Goal: Book appointment/travel/reservation

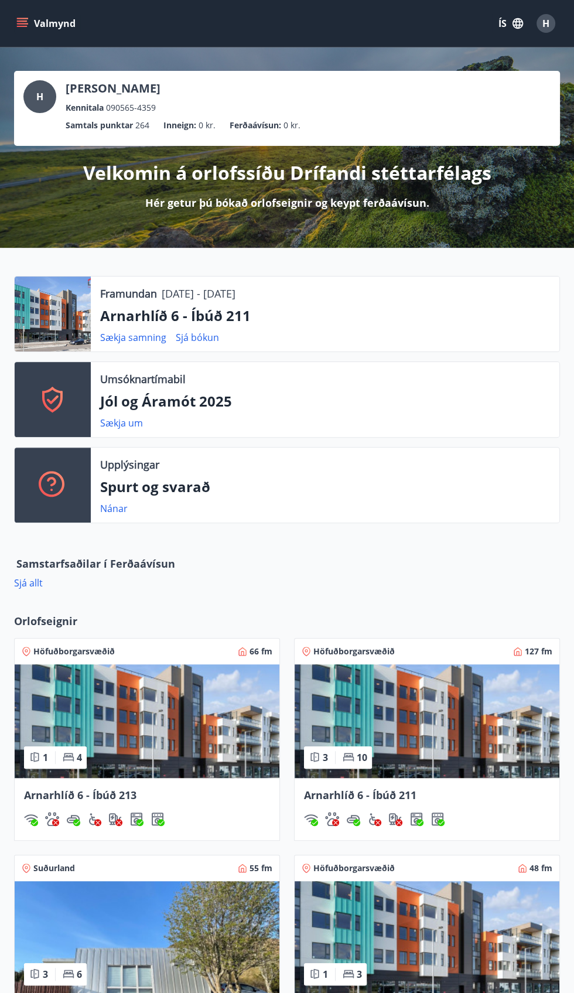
click at [176, 708] on img at bounding box center [147, 721] width 265 height 114
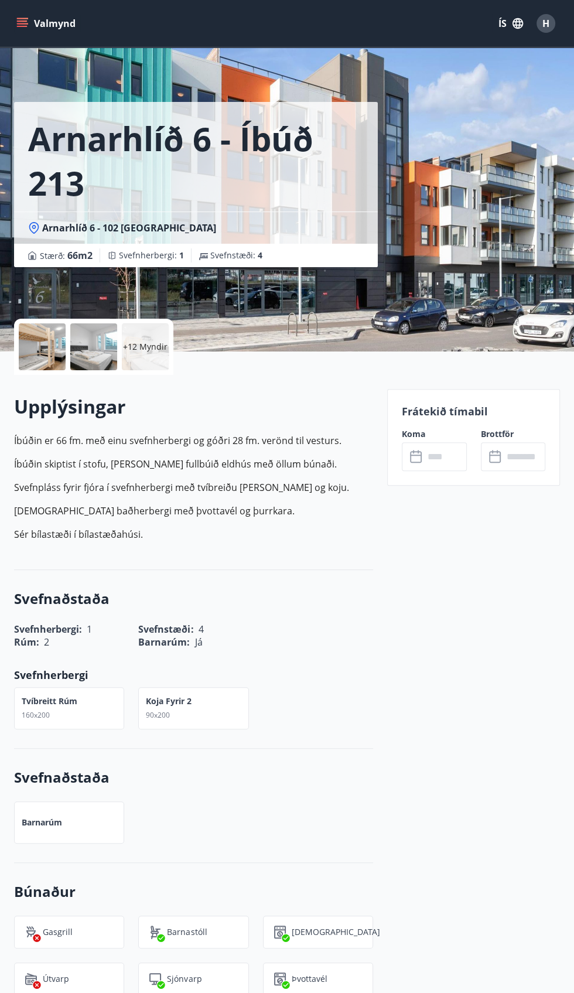
click at [475, 410] on p "Frátekið tímabil" at bounding box center [474, 411] width 144 height 15
click at [480, 415] on p "Frátekið tímabil" at bounding box center [474, 411] width 144 height 15
click at [486, 451] on div "​ ​" at bounding box center [513, 456] width 64 height 29
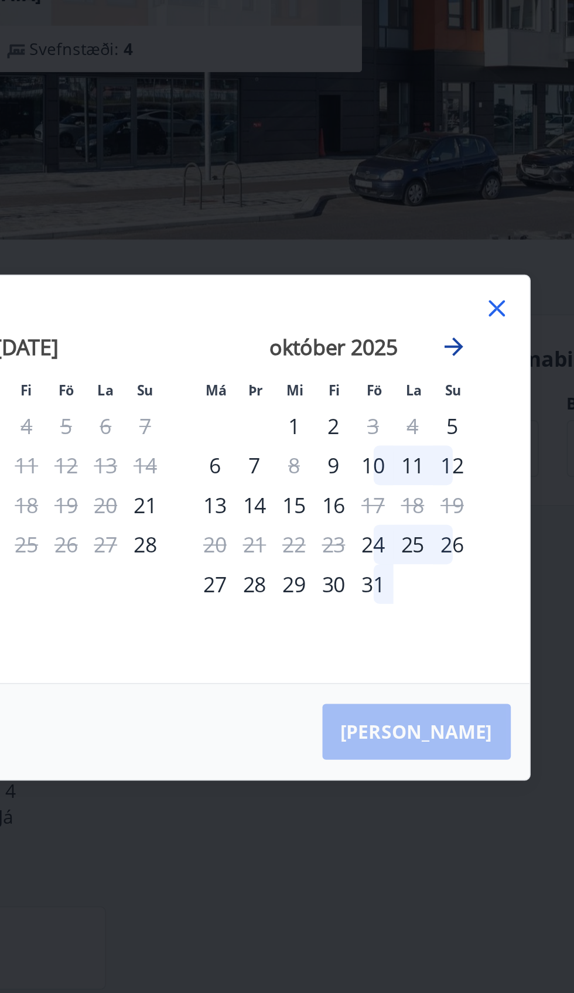
click at [423, 412] on icon "Move forward to switch to the next month." at bounding box center [424, 405] width 14 height 14
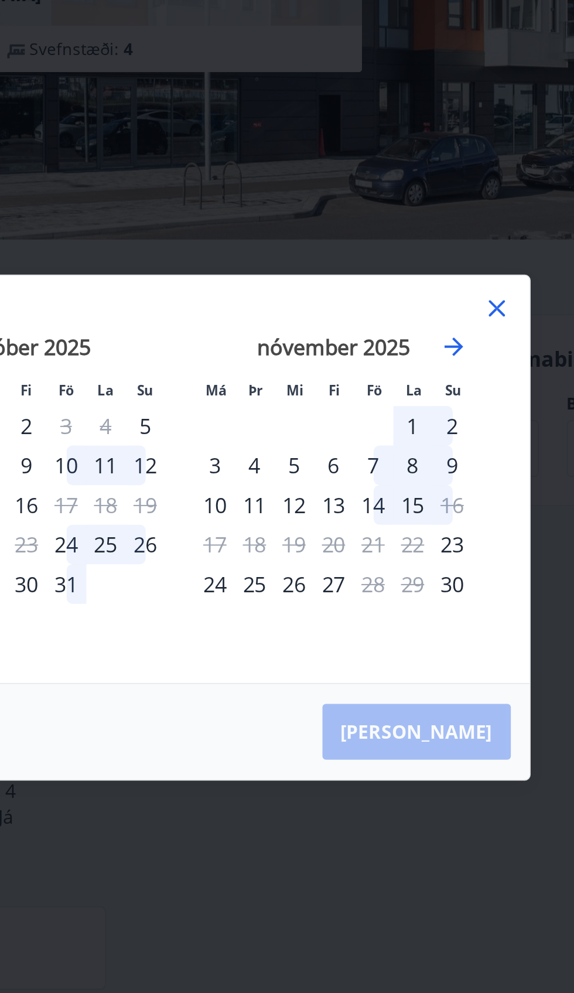
click at [447, 390] on icon at bounding box center [446, 386] width 8 height 8
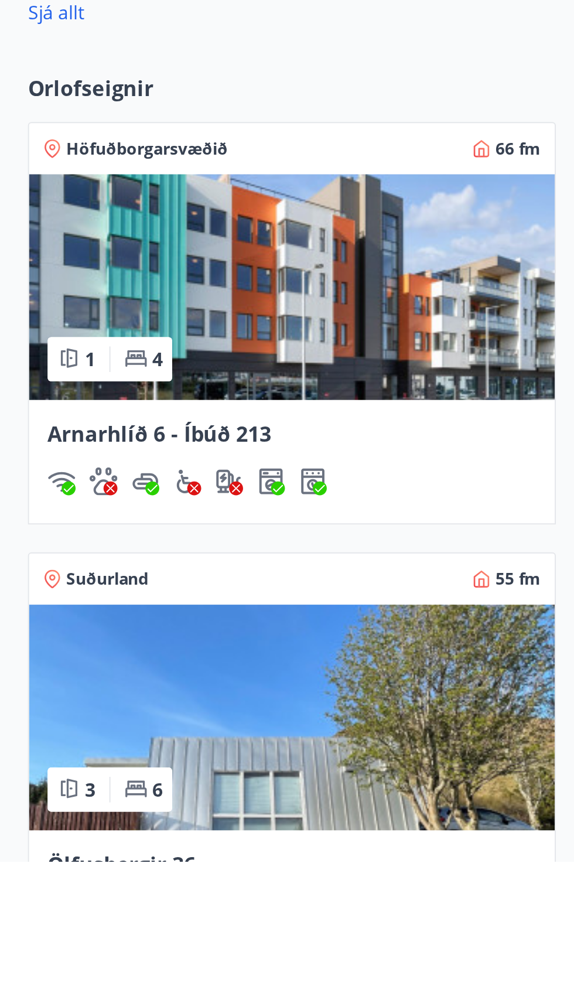
scroll to position [344, 0]
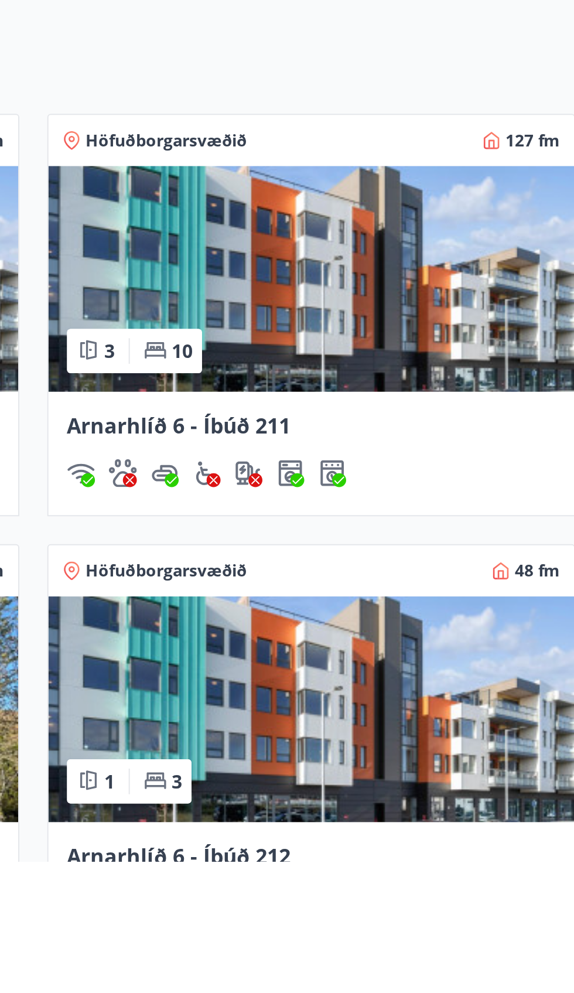
click at [491, 937] on img at bounding box center [427, 917] width 265 height 114
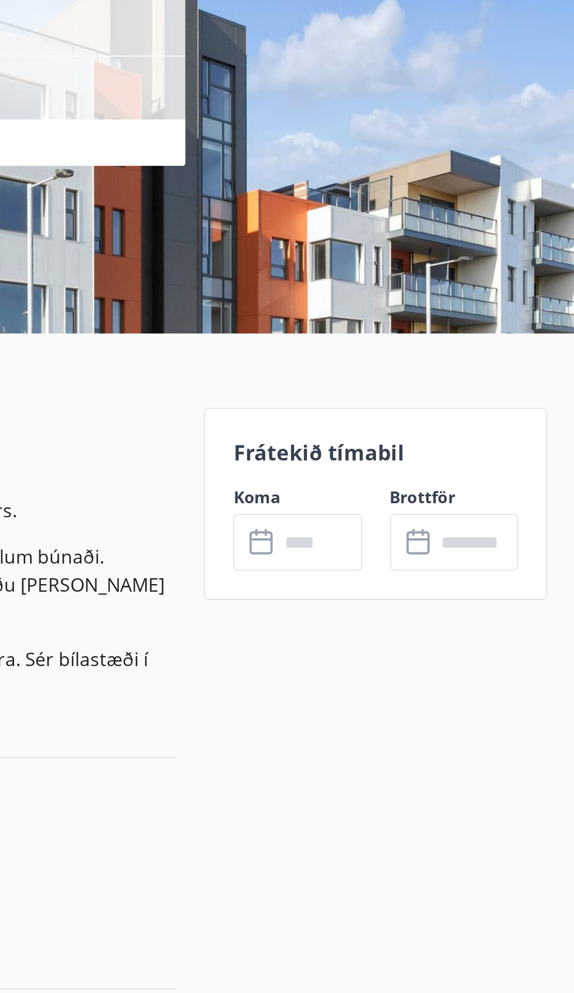
scroll to position [118, 0]
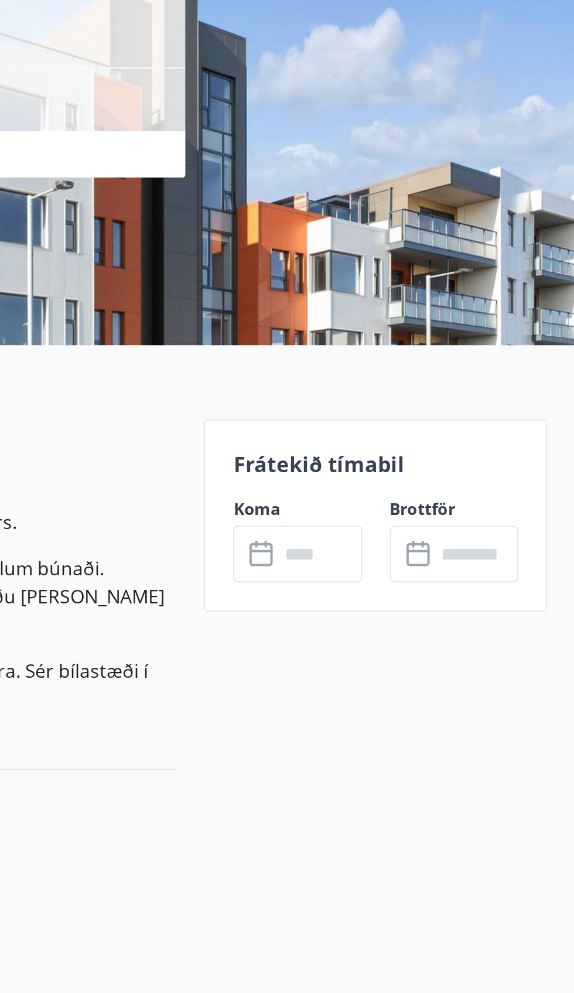
click at [511, 337] on input "text" at bounding box center [524, 338] width 42 height 29
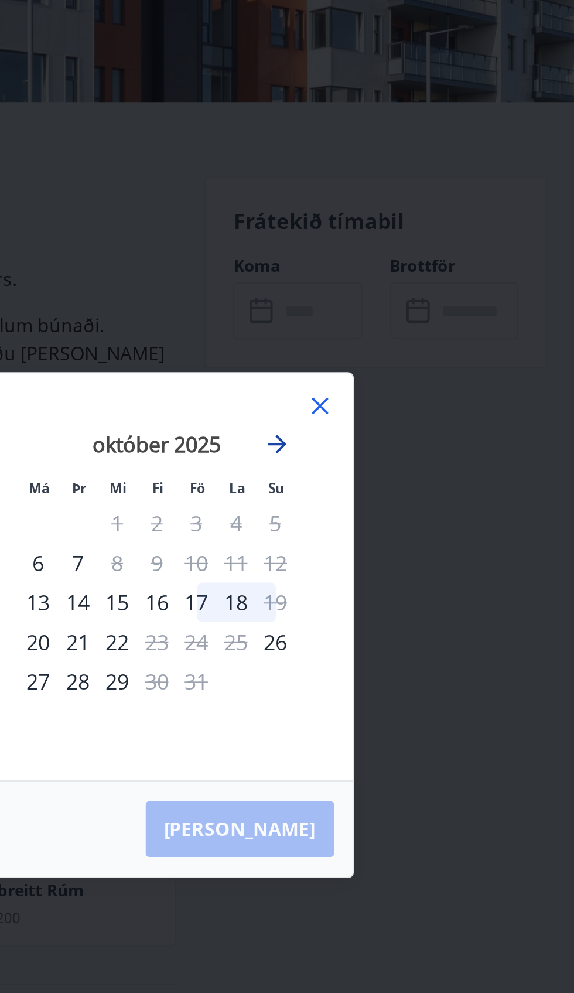
click at [424, 412] on icon "Move forward to switch to the next month." at bounding box center [424, 405] width 14 height 14
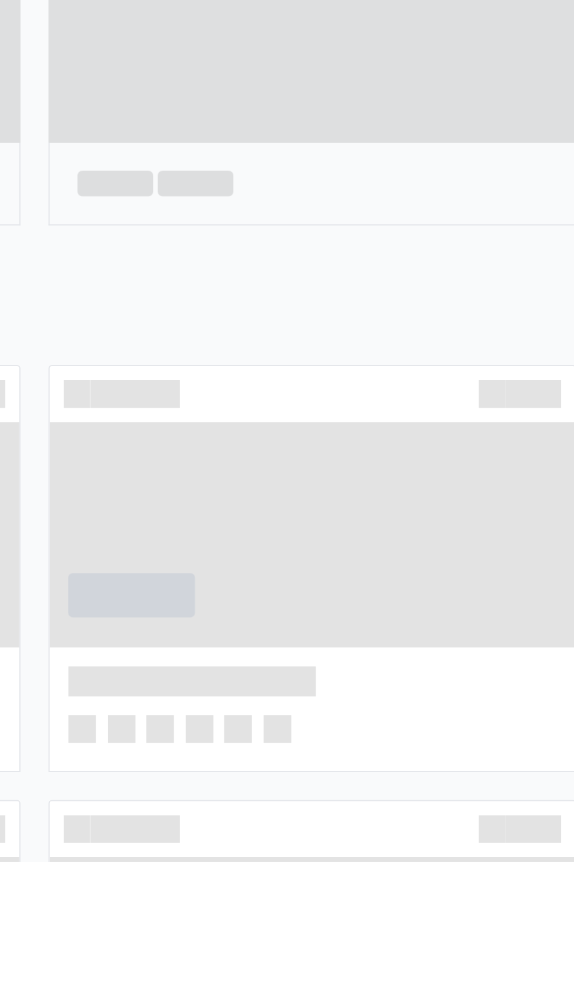
scroll to position [233, 0]
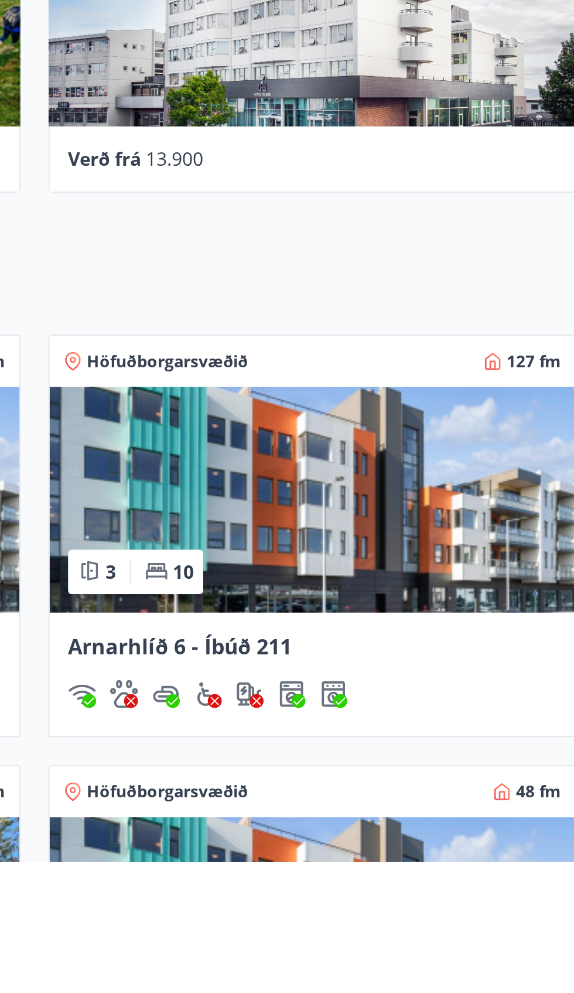
click at [467, 829] on img at bounding box center [427, 811] width 265 height 114
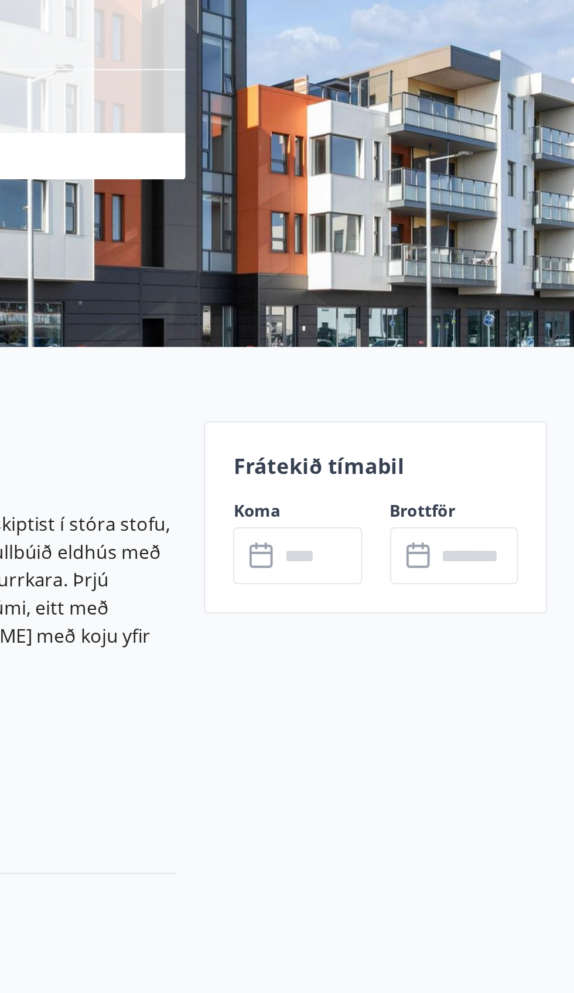
scroll to position [57, 0]
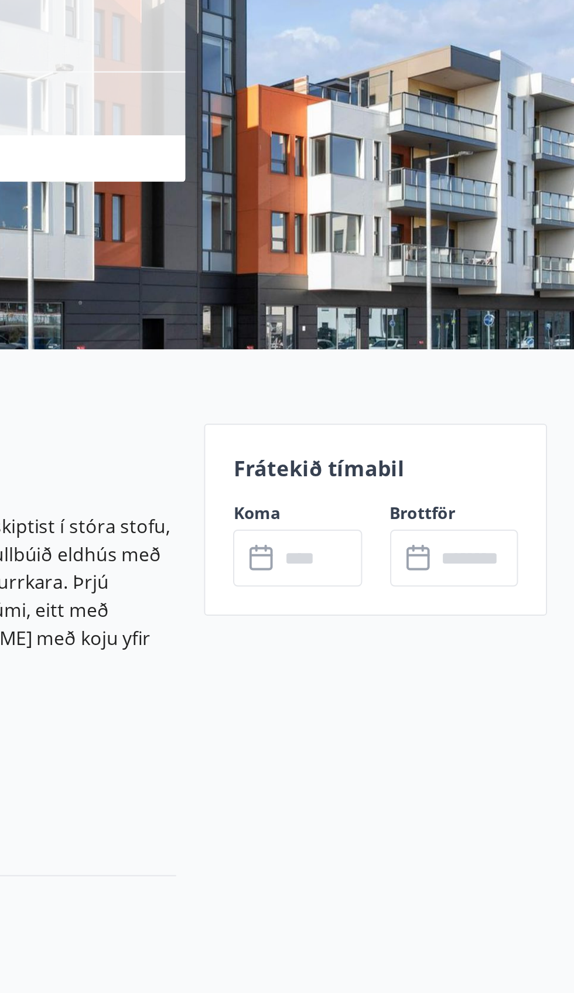
click at [504, 396] on input "text" at bounding box center [524, 399] width 42 height 29
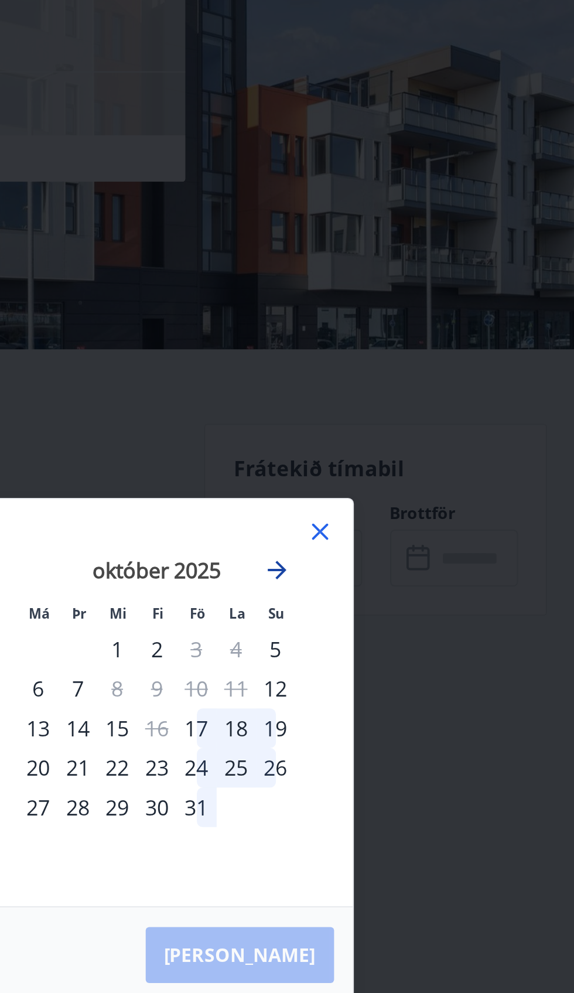
click at [425, 409] on icon "Move forward to switch to the next month." at bounding box center [424, 405] width 14 height 14
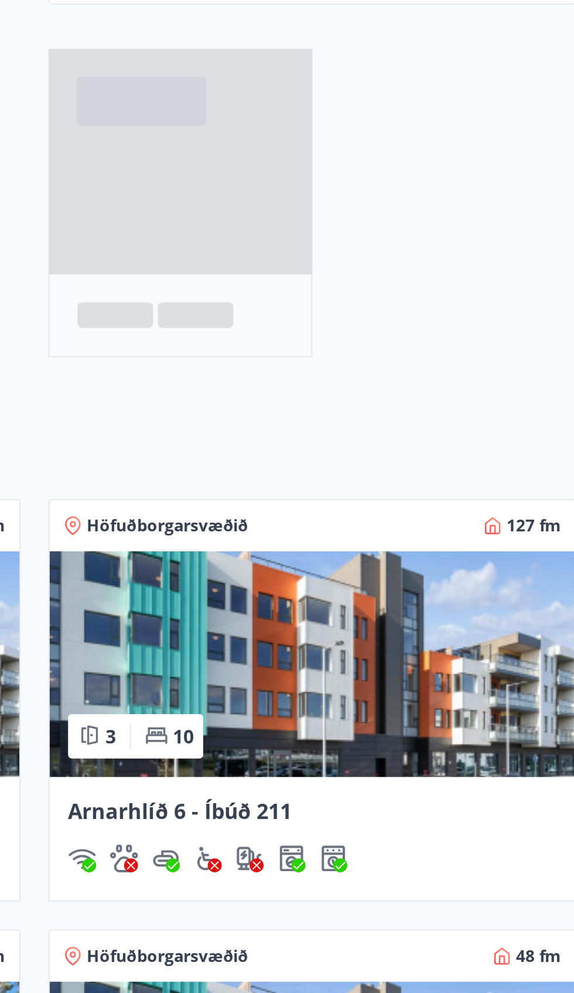
scroll to position [121, 0]
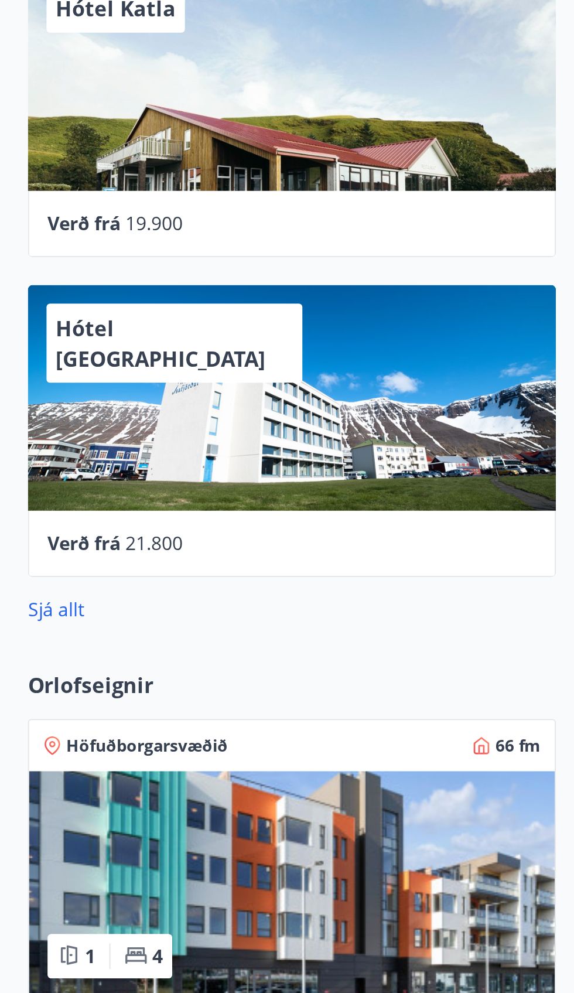
click at [182, 888] on img at bounding box center [147, 922] width 265 height 114
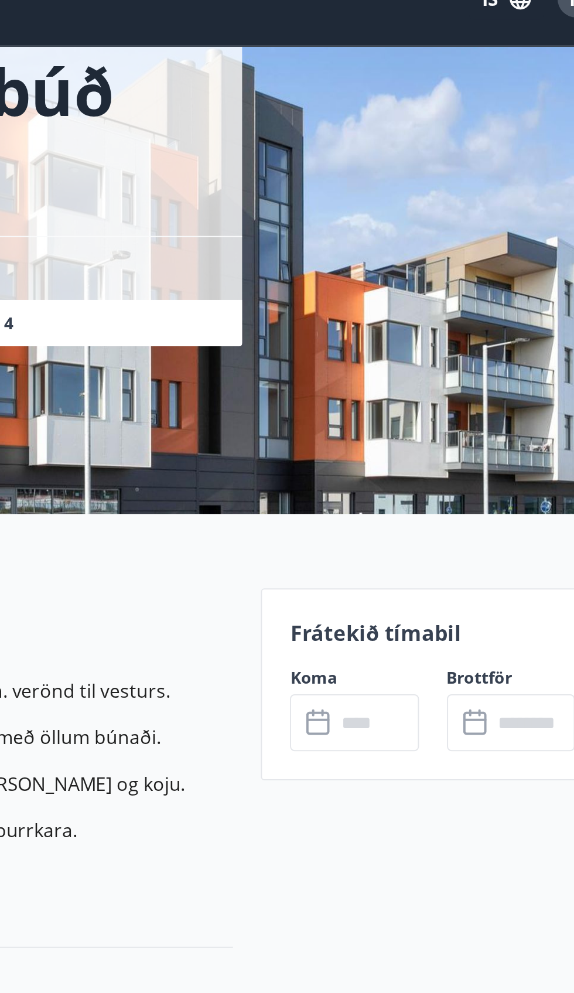
scroll to position [69, 0]
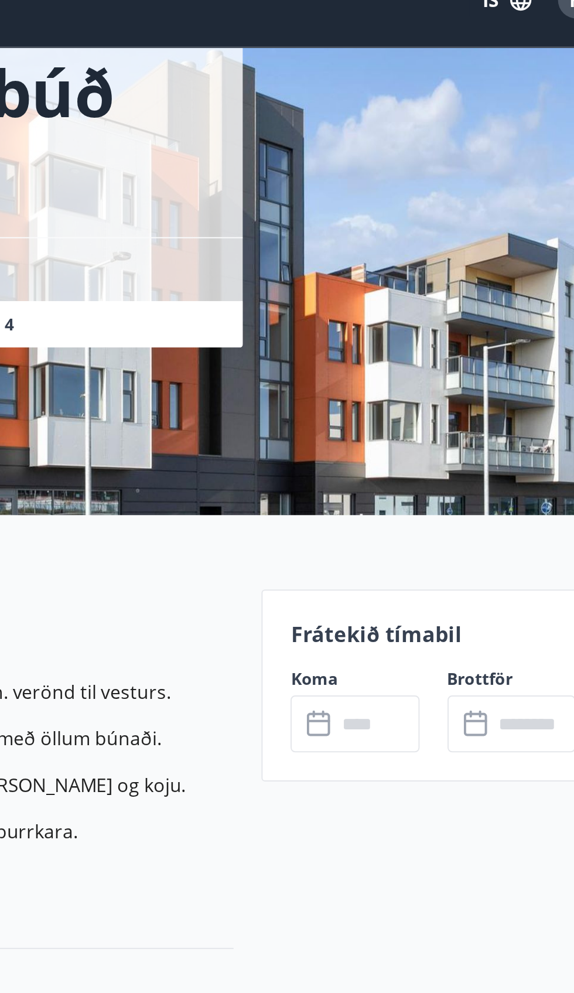
click at [464, 348] on p "Frátekið tímabil" at bounding box center [474, 342] width 144 height 15
click at [487, 374] on div "​ ​" at bounding box center [513, 388] width 64 height 29
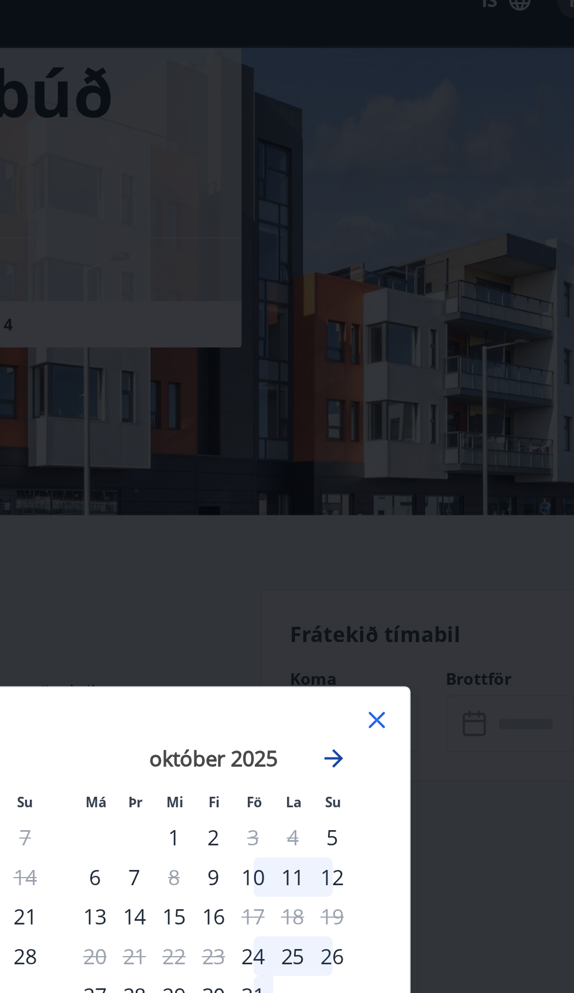
click at [425, 408] on icon "Move forward to switch to the next month." at bounding box center [424, 405] width 9 height 9
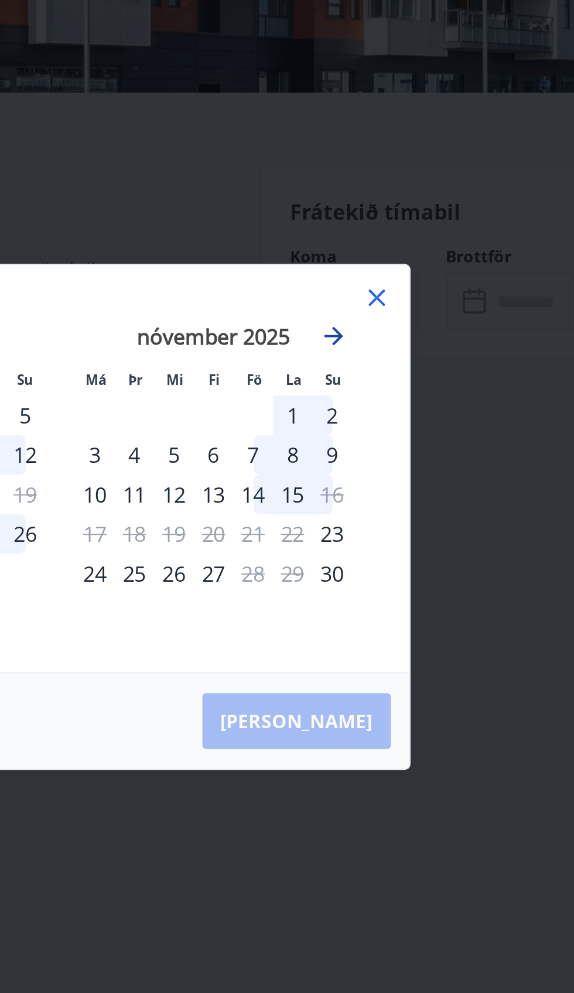
click at [425, 410] on icon "Move forward to switch to the next month." at bounding box center [424, 405] width 9 height 9
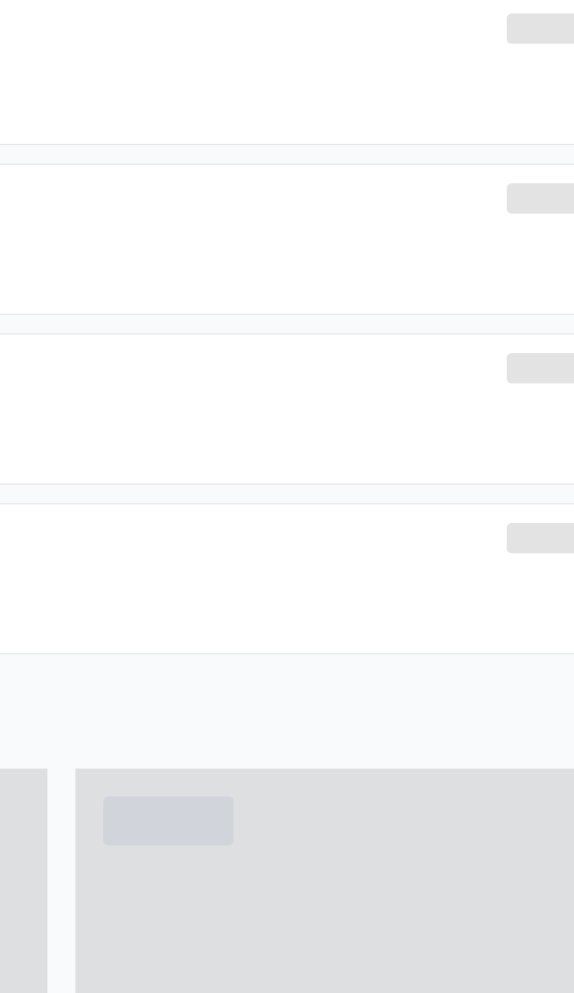
scroll to position [122, 0]
